Goal: Task Accomplishment & Management: Complete application form

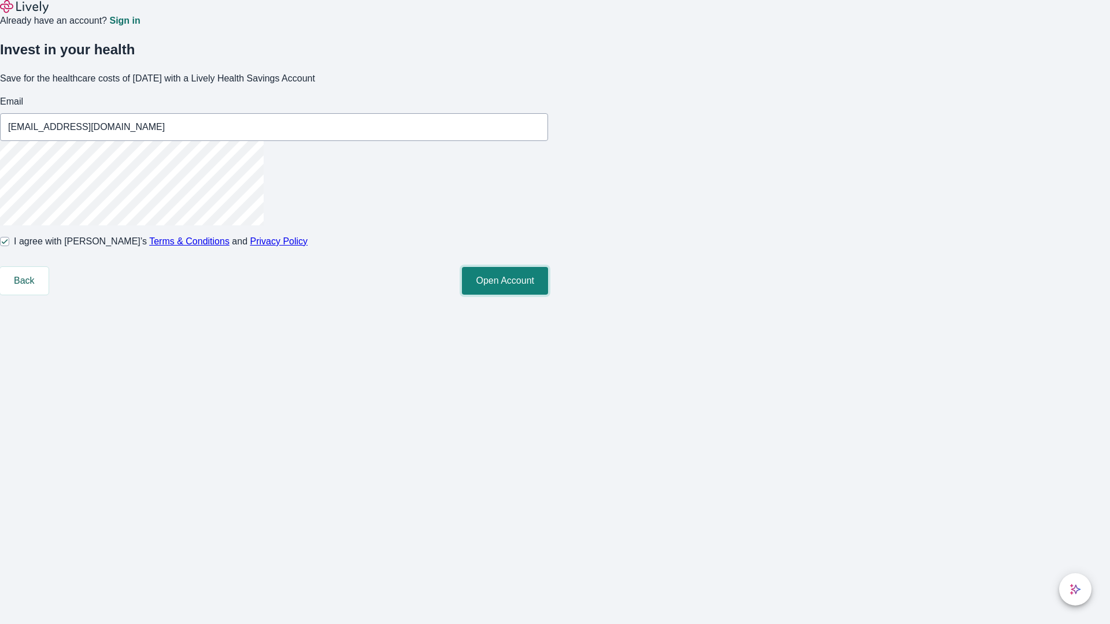
click at [548, 295] on button "Open Account" at bounding box center [505, 281] width 86 height 28
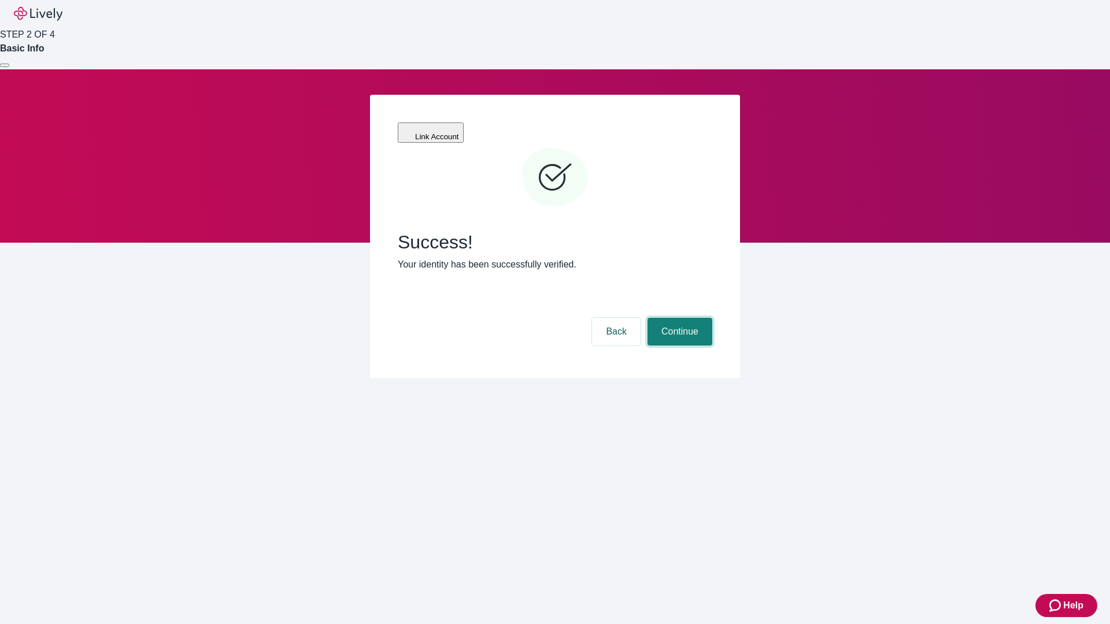
click at [678, 318] on button "Continue" at bounding box center [680, 332] width 65 height 28
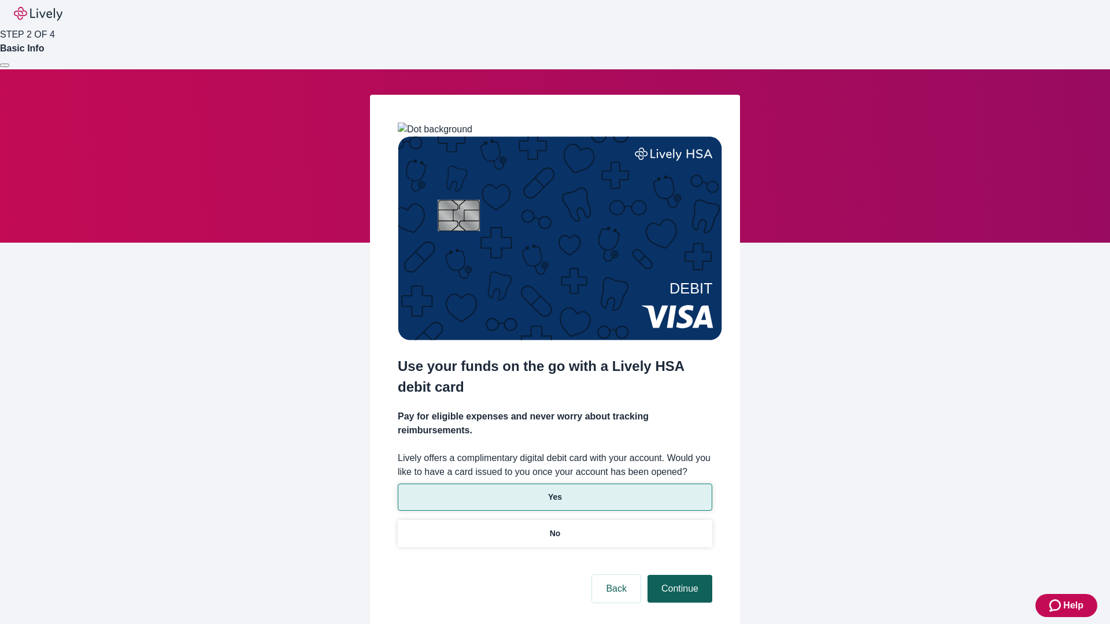
click at [555, 528] on p "No" at bounding box center [555, 534] width 11 height 12
click at [678, 575] on button "Continue" at bounding box center [680, 589] width 65 height 28
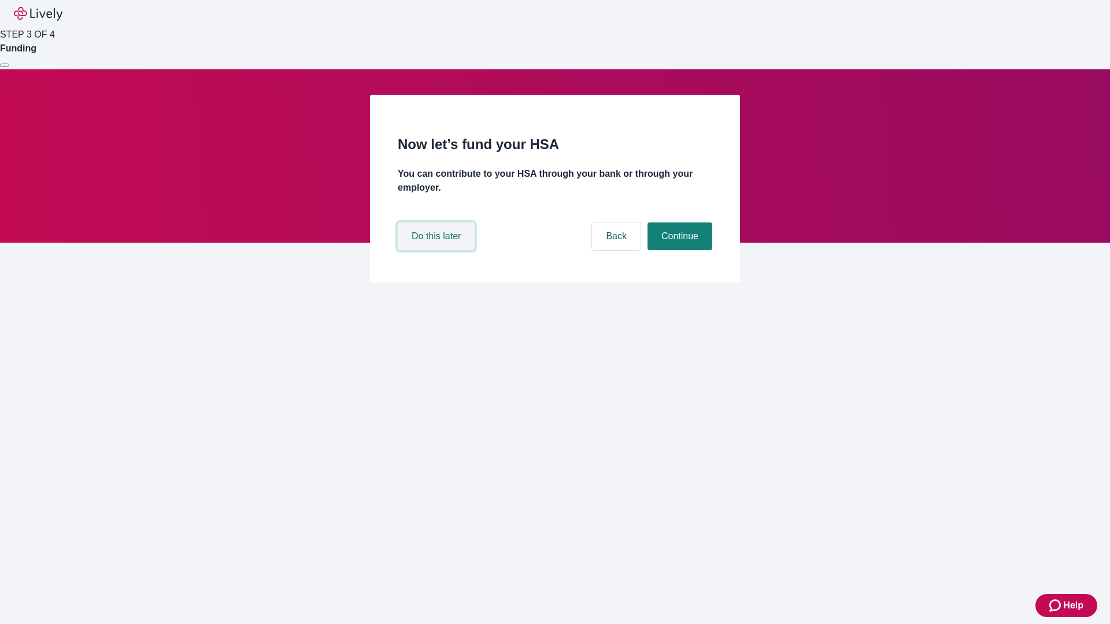
click at [438, 250] on button "Do this later" at bounding box center [436, 237] width 77 height 28
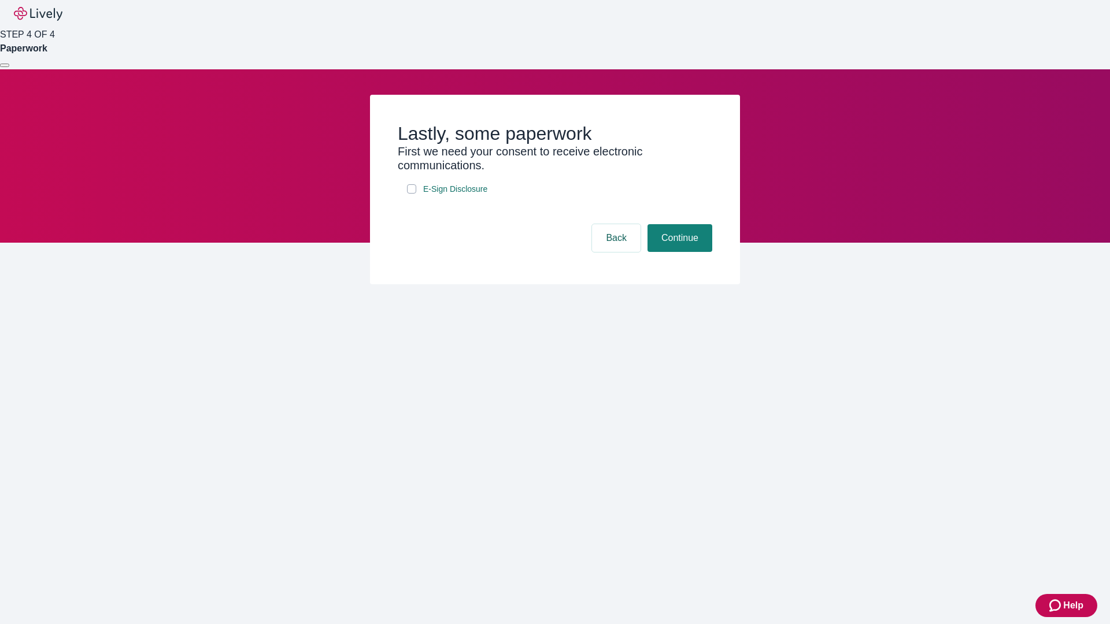
click at [412, 194] on input "E-Sign Disclosure" at bounding box center [411, 188] width 9 height 9
checkbox input "true"
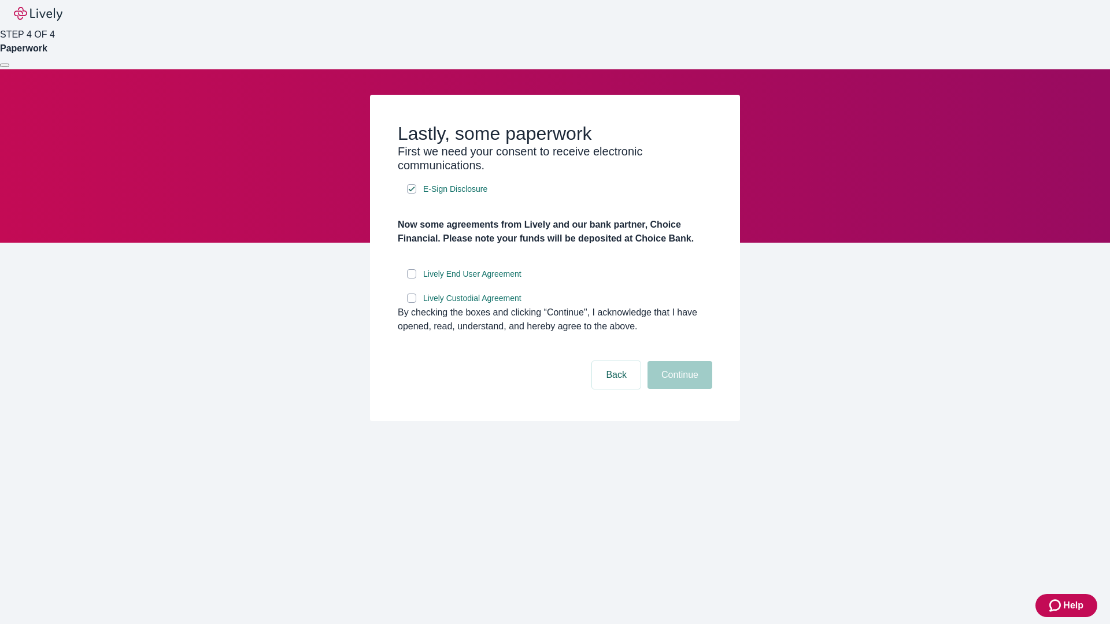
click at [412, 279] on input "Lively End User Agreement" at bounding box center [411, 273] width 9 height 9
checkbox input "true"
click at [412, 303] on input "Lively Custodial Agreement" at bounding box center [411, 298] width 9 height 9
checkbox input "true"
click at [678, 389] on button "Continue" at bounding box center [680, 375] width 65 height 28
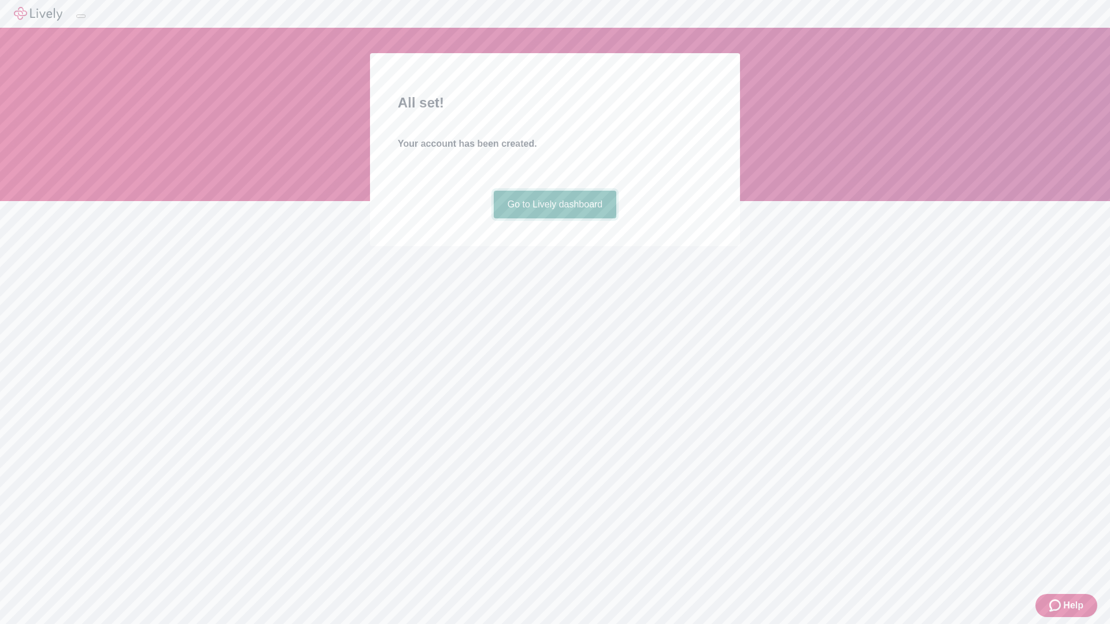
click at [555, 219] on link "Go to Lively dashboard" at bounding box center [555, 205] width 123 height 28
